Goal: Use online tool/utility: Utilize a website feature to perform a specific function

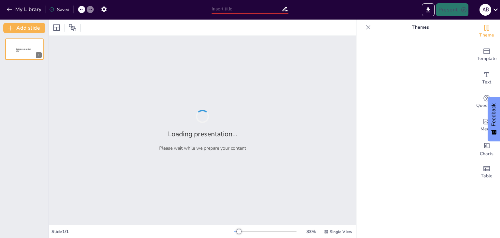
type input "Imported DIAPO FINAL - PROYECTOS INMOBILIARIOS.pptx"
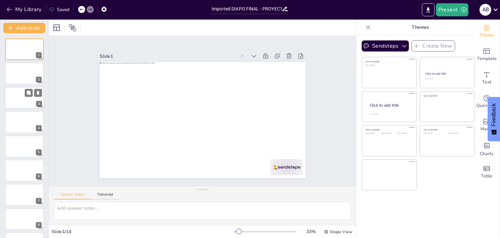
click at [25, 104] on div at bounding box center [24, 98] width 39 height 22
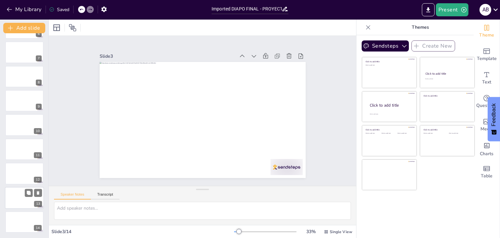
click at [21, 192] on div at bounding box center [24, 198] width 39 height 22
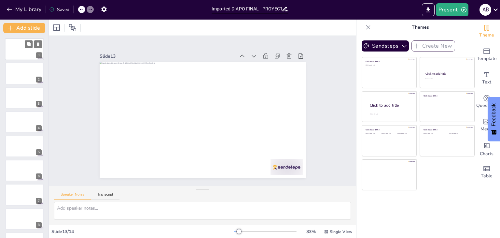
click at [18, 43] on div at bounding box center [24, 49] width 39 height 22
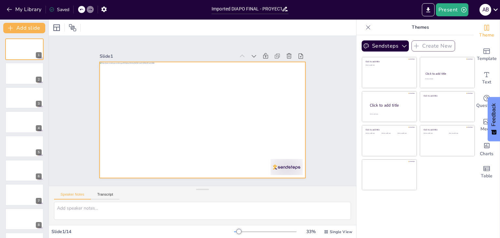
click at [289, 171] on div at bounding box center [203, 120] width 206 height 116
click at [335, 125] on div "Slide 1 Slide 2 Slide 3 Slide 4 Slide 5 Slide 6 Slide 7 Slide 8 Slide 9 Slide 1…" at bounding box center [202, 110] width 321 height 181
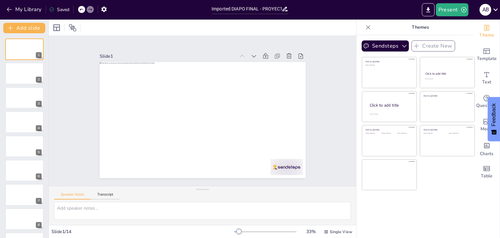
click at [412, 28] on p "Themes" at bounding box center [421, 28] width 94 height 16
click at [416, 25] on p "Themes" at bounding box center [421, 28] width 94 height 16
click at [382, 45] on button "Sendsteps" at bounding box center [385, 45] width 47 height 11
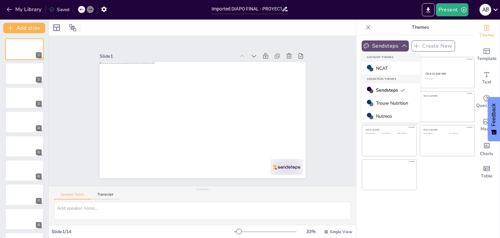
click at [382, 45] on button "Sendsteps" at bounding box center [385, 45] width 47 height 11
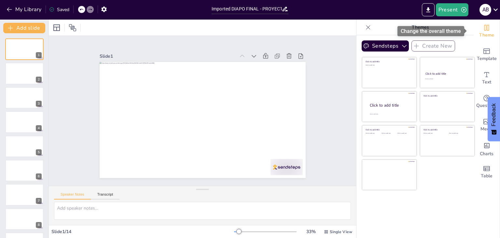
click at [482, 32] on span "Theme" at bounding box center [486, 35] width 15 height 7
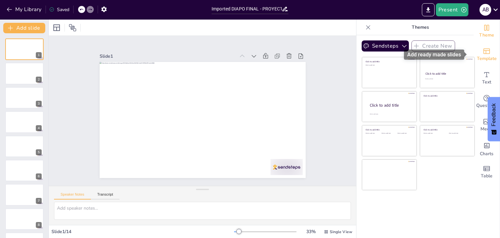
click at [483, 48] on icon "Add ready made slides" at bounding box center [487, 51] width 8 height 8
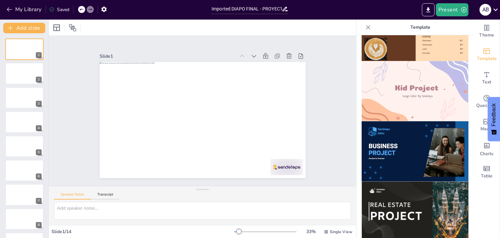
scroll to position [428, 0]
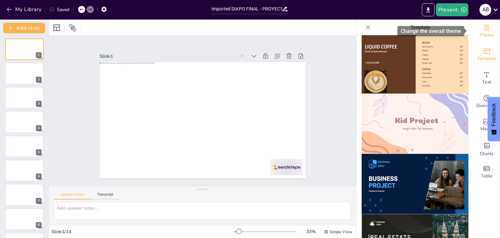
click at [485, 30] on icon "Change the overall theme" at bounding box center [487, 28] width 5 height 6
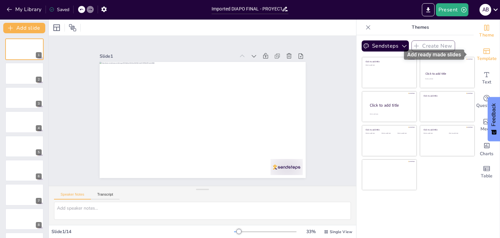
click at [483, 60] on span "Template" at bounding box center [487, 58] width 20 height 7
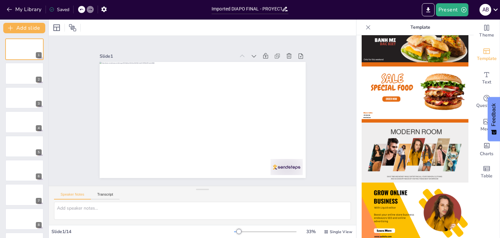
scroll to position [37, 0]
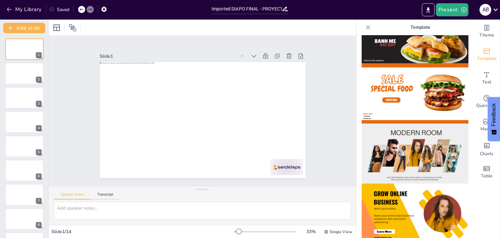
click at [426, 146] on img at bounding box center [415, 153] width 107 height 60
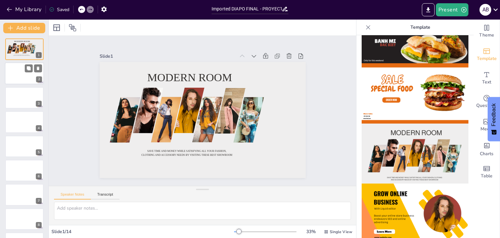
click at [17, 72] on div at bounding box center [24, 74] width 39 height 22
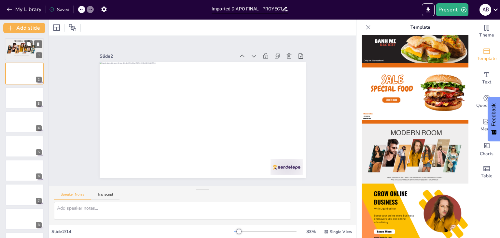
click at [14, 54] on div at bounding box center [24, 49] width 39 height 22
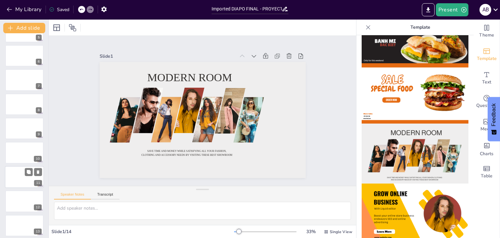
scroll to position [0, 0]
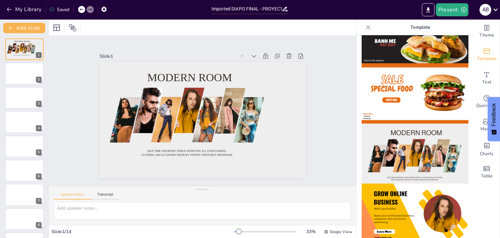
click at [68, 47] on div "Slide 1 Modern room Save time and money while satisfying all your fashion, clot…" at bounding box center [202, 111] width 307 height 150
click at [81, 13] on div at bounding box center [81, 9] width 7 height 7
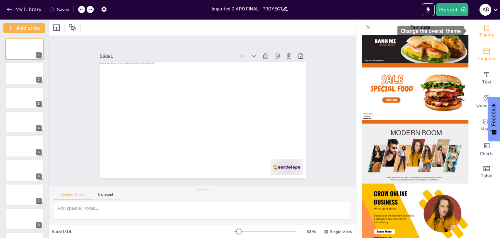
click at [485, 34] on span "Theme" at bounding box center [486, 35] width 15 height 7
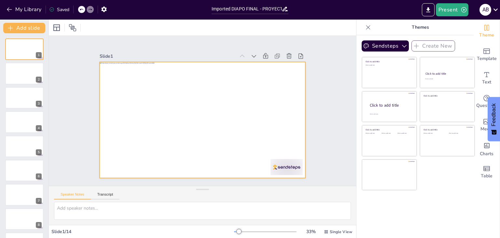
click at [206, 106] on div at bounding box center [203, 120] width 206 height 116
click at [60, 24] on span "Edit" at bounding box center [64, 27] width 10 height 6
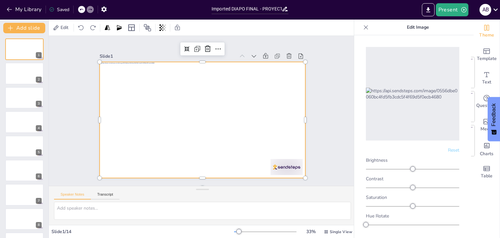
click at [88, 50] on div "Slide 1 Slide 2 Slide 3 Slide 4 Slide 5 Slide 6 Slide 7 Slide 8 Slide 9 Slide 1…" at bounding box center [202, 110] width 255 height 159
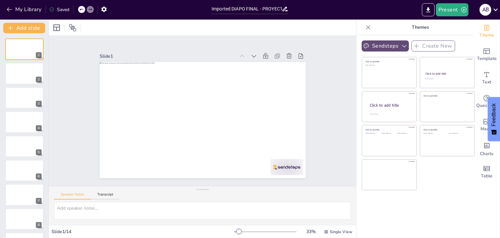
click at [373, 43] on button "Sendsteps" at bounding box center [385, 45] width 47 height 11
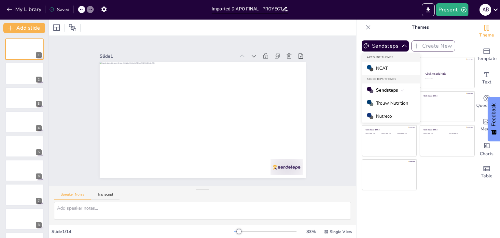
click at [385, 104] on span "Trouw Nutrition" at bounding box center [392, 103] width 32 height 6
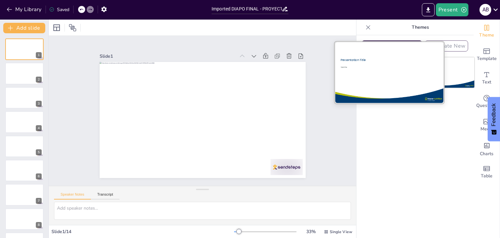
click at [386, 42] on div "Presentation Title Subtitle" at bounding box center [389, 73] width 109 height 62
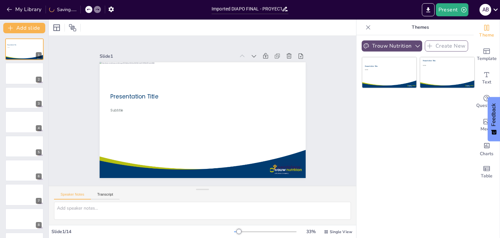
click at [390, 46] on button "Trouw Nutrition" at bounding box center [392, 45] width 61 height 11
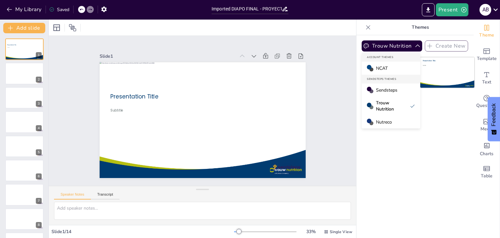
click at [379, 122] on span "Nutreco" at bounding box center [384, 122] width 16 height 6
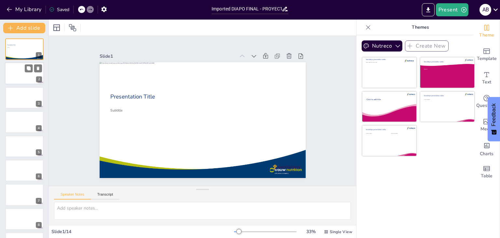
click at [18, 75] on div at bounding box center [24, 74] width 39 height 22
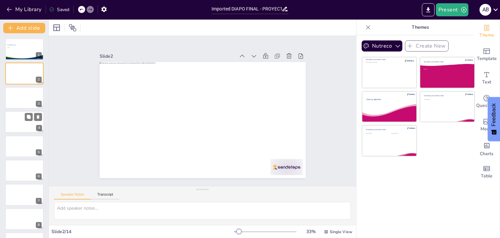
click at [8, 123] on div at bounding box center [24, 122] width 39 height 22
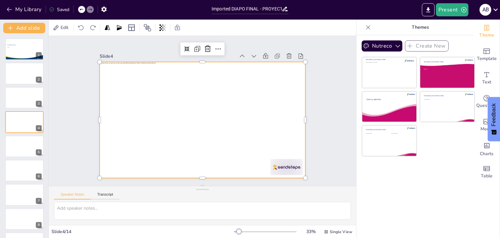
click at [112, 127] on div at bounding box center [203, 120] width 206 height 116
click at [119, 127] on div at bounding box center [203, 120] width 206 height 116
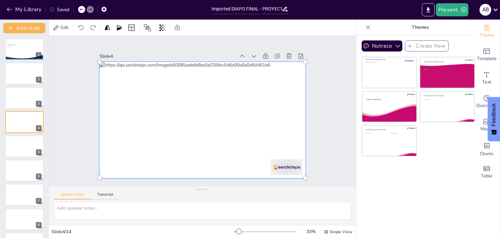
click at [123, 128] on div at bounding box center [203, 120] width 214 height 124
click at [300, 98] on div at bounding box center [202, 119] width 226 height 145
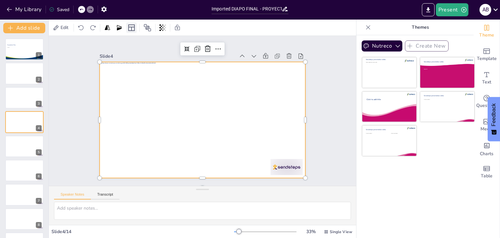
click at [134, 30] on icon at bounding box center [132, 28] width 8 height 8
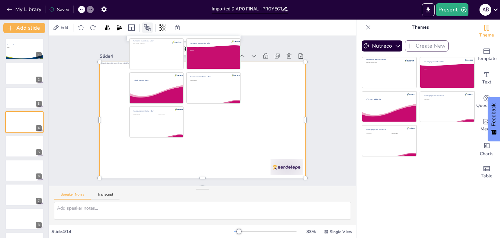
click at [149, 25] on icon at bounding box center [148, 28] width 8 height 8
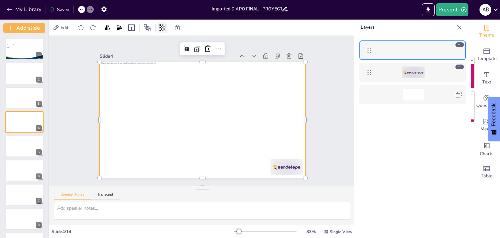
click at [162, 24] on icon at bounding box center [163, 27] width 7 height 7
